Goal: Navigation & Orientation: Find specific page/section

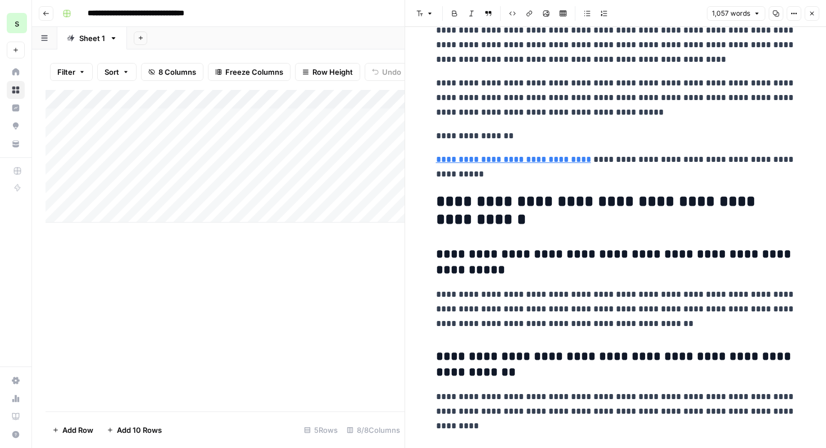
scroll to position [2747, 0]
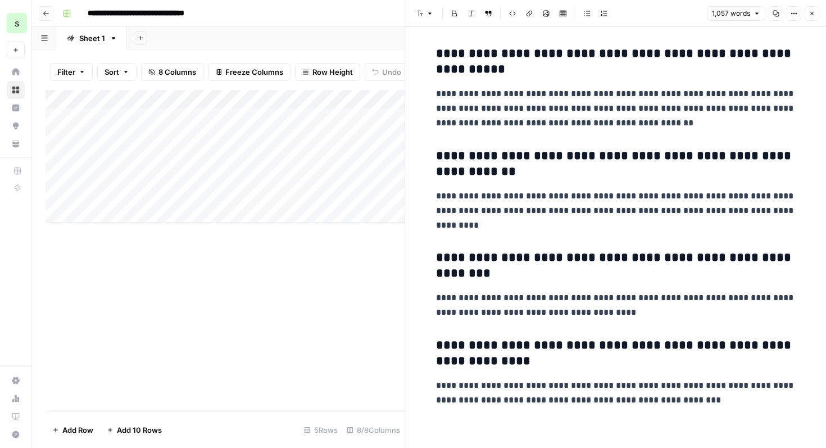
click at [812, 14] on icon "button" at bounding box center [812, 14] width 4 height 4
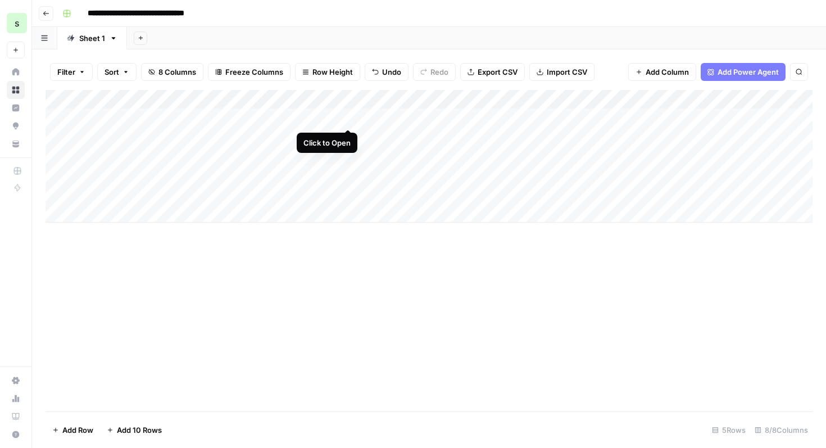
click at [345, 118] on div "Add Column" at bounding box center [429, 156] width 767 height 133
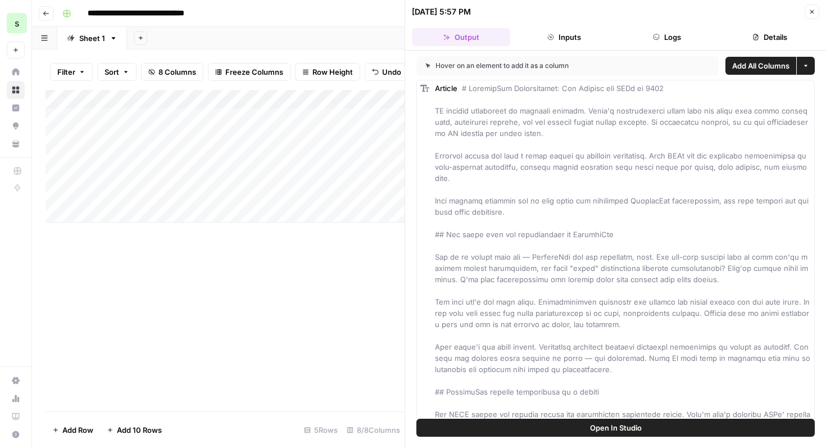
click at [816, 8] on button "Close" at bounding box center [812, 11] width 15 height 15
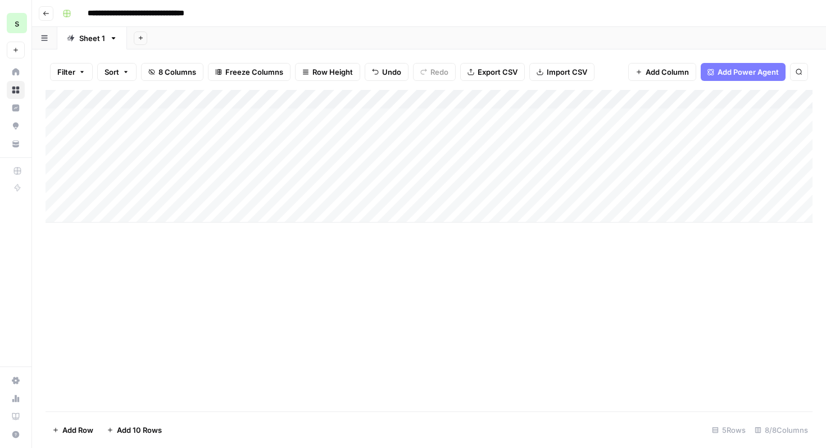
click at [350, 100] on div "Add Column" at bounding box center [429, 156] width 767 height 133
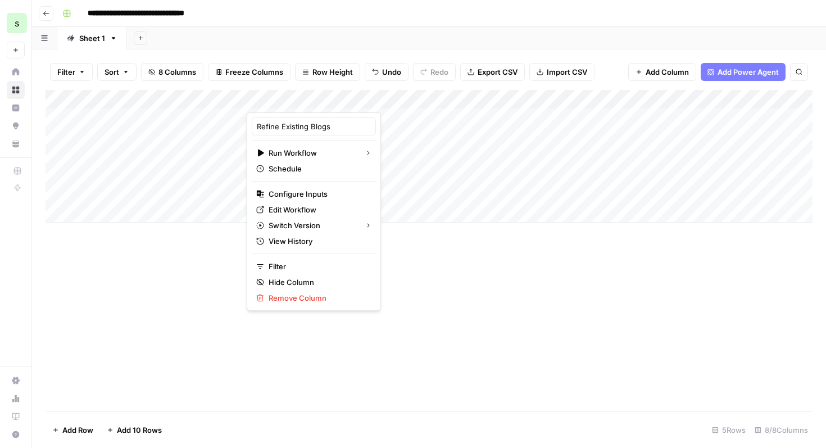
click at [313, 321] on div "Add Column" at bounding box center [429, 250] width 767 height 321
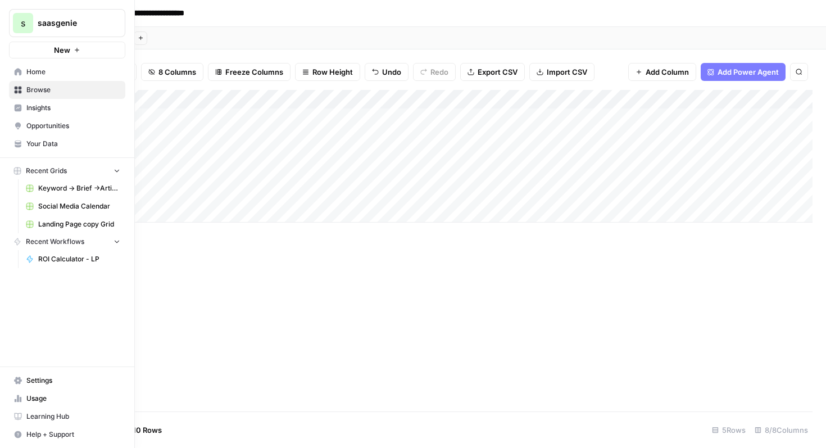
click at [17, 144] on icon at bounding box center [18, 144] width 8 height 8
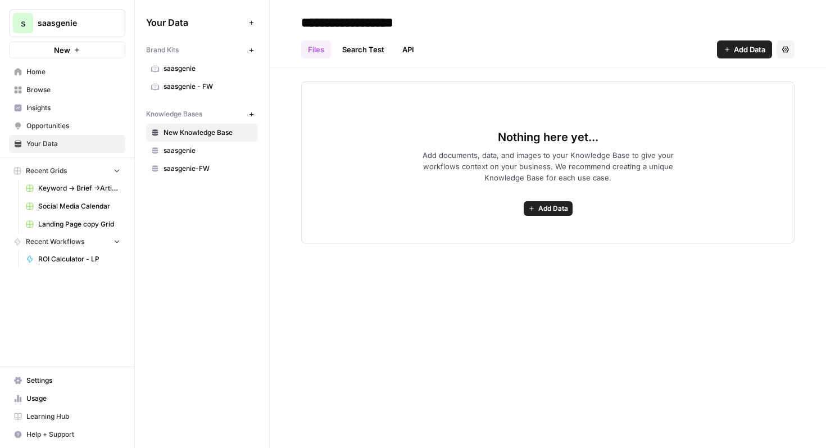
click at [60, 128] on span "Opportunities" at bounding box center [73, 126] width 94 height 10
